Goal: Check status: Verify the current state of an ongoing process or item

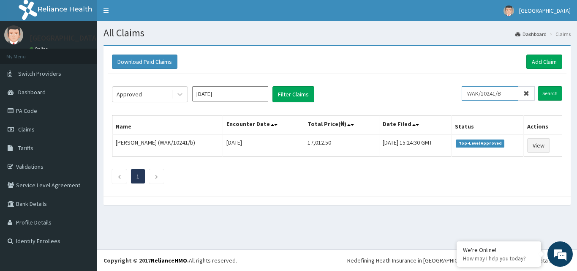
drag, startPoint x: 509, startPoint y: 91, endPoint x: 430, endPoint y: 88, distance: 78.7
click at [430, 88] on div "Approved [DATE] Filter Claims WAK/10241/B Search" at bounding box center [337, 94] width 451 height 16
click at [548, 94] on input "Search" at bounding box center [550, 93] width 25 height 14
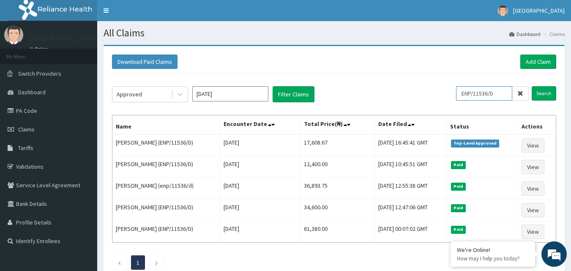
drag, startPoint x: 500, startPoint y: 93, endPoint x: 493, endPoint y: 92, distance: 7.8
click at [493, 92] on input "ENP/11536/D" at bounding box center [484, 93] width 56 height 14
click at [494, 57] on div "Download Paid Claims Add Claim" at bounding box center [334, 62] width 444 height 14
click at [506, 92] on input "ENP/11536/D" at bounding box center [484, 93] width 56 height 14
type input "ENP/11536/C"
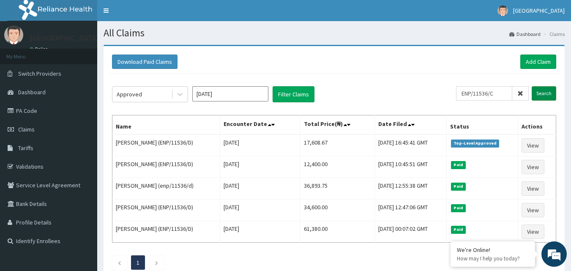
click at [538, 93] on input "Search" at bounding box center [544, 93] width 25 height 14
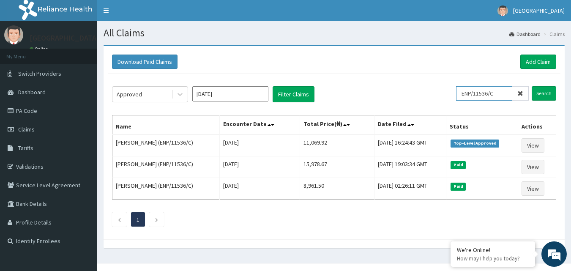
drag, startPoint x: 503, startPoint y: 95, endPoint x: 454, endPoint y: 98, distance: 49.6
click at [454, 98] on div "Approved [DATE] Filter Claims ENP/11536/C Search" at bounding box center [334, 94] width 444 height 16
click at [546, 92] on input "Search" at bounding box center [544, 93] width 25 height 14
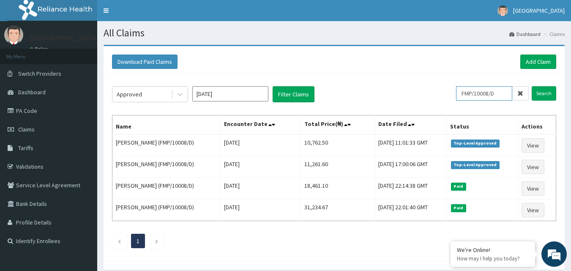
click at [503, 93] on input "FMP/10008/D" at bounding box center [484, 93] width 56 height 14
type input "FMP/10008/B"
click at [541, 93] on input "Search" at bounding box center [544, 93] width 25 height 14
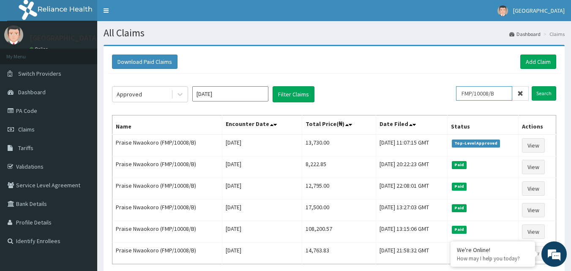
drag, startPoint x: 502, startPoint y: 92, endPoint x: 459, endPoint y: 96, distance: 42.9
click at [459, 96] on div "Approved [DATE] Filter Claims FMP/10008/B Search" at bounding box center [334, 94] width 444 height 16
type input "ENP/11536/C"
click at [544, 97] on input "Search" at bounding box center [544, 93] width 25 height 14
